Goal: Navigation & Orientation: Find specific page/section

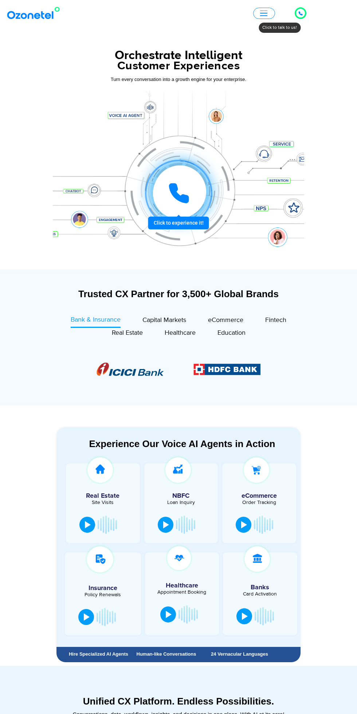
click at [300, 13] on icon at bounding box center [300, 13] width 4 height 4
click at [300, 16] on div at bounding box center [300, 13] width 4 height 8
click at [326, 114] on div at bounding box center [178, 155] width 357 height 227
click at [256, 13] on button "button" at bounding box center [264, 13] width 22 height 11
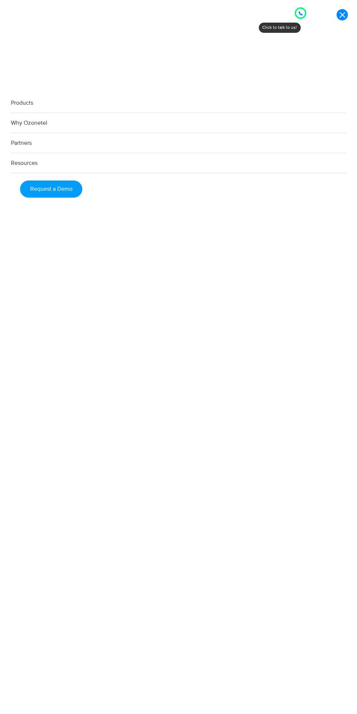
click at [302, 218] on "Products AI & CX Voice AI Agents Agent Assist Voice of Customer Quality Audits …" at bounding box center [178, 385] width 357 height 585
